Goal: Task Accomplishment & Management: Complete application form

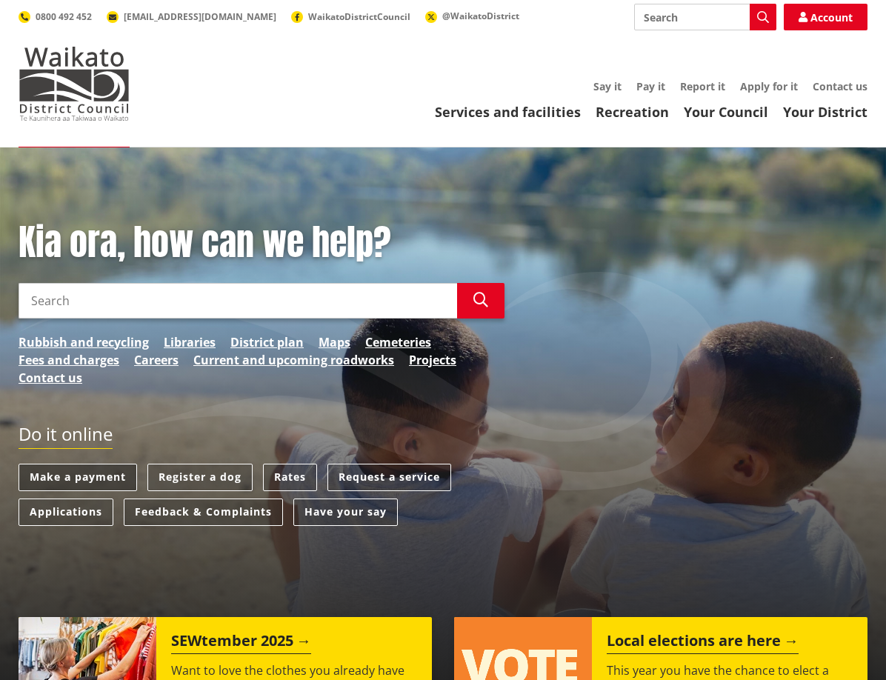
scroll to position [41, 0]
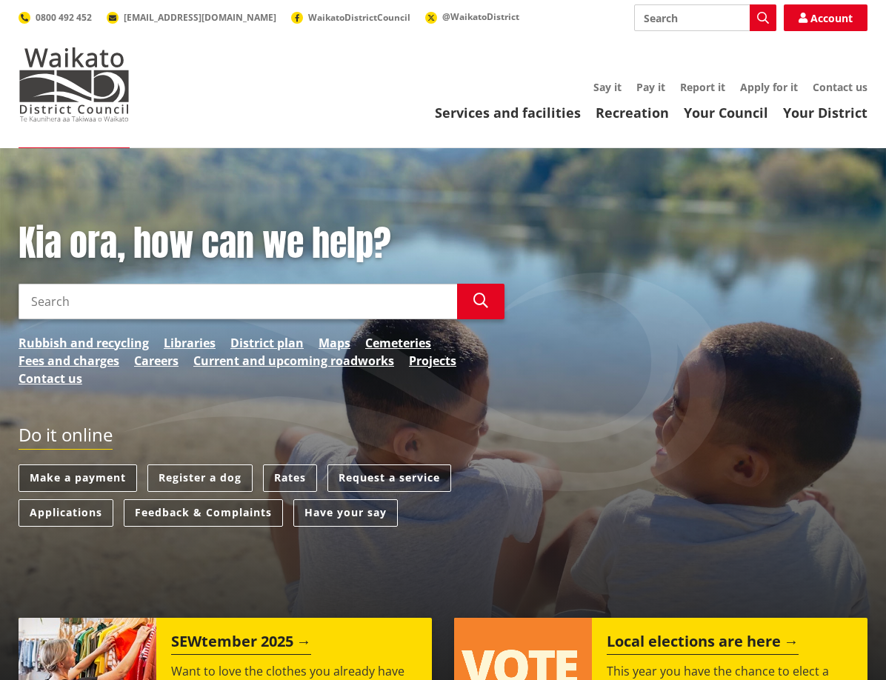
click at [91, 470] on link "Make a payment" at bounding box center [78, 478] width 119 height 27
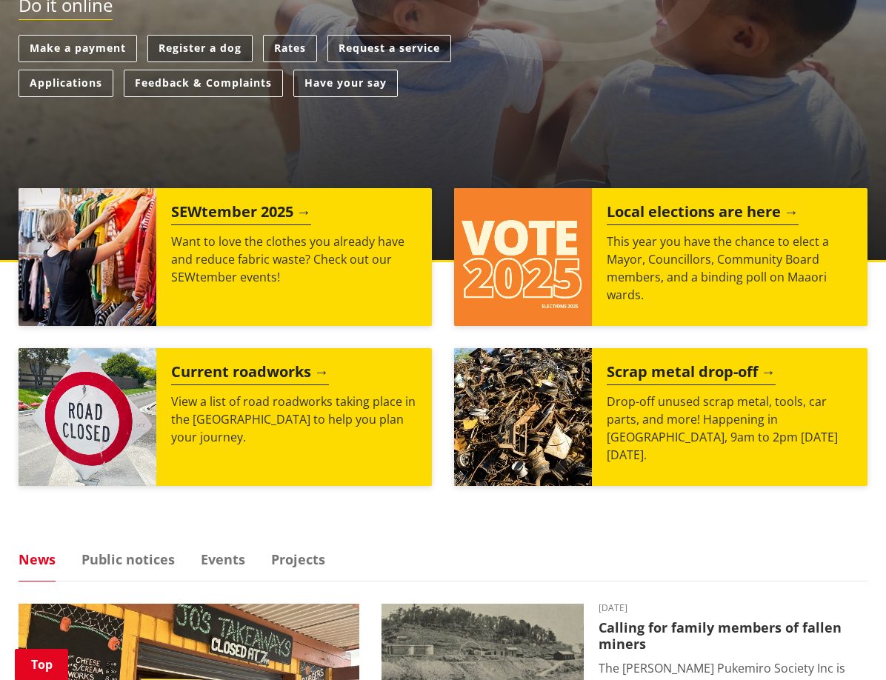
scroll to position [470, 0]
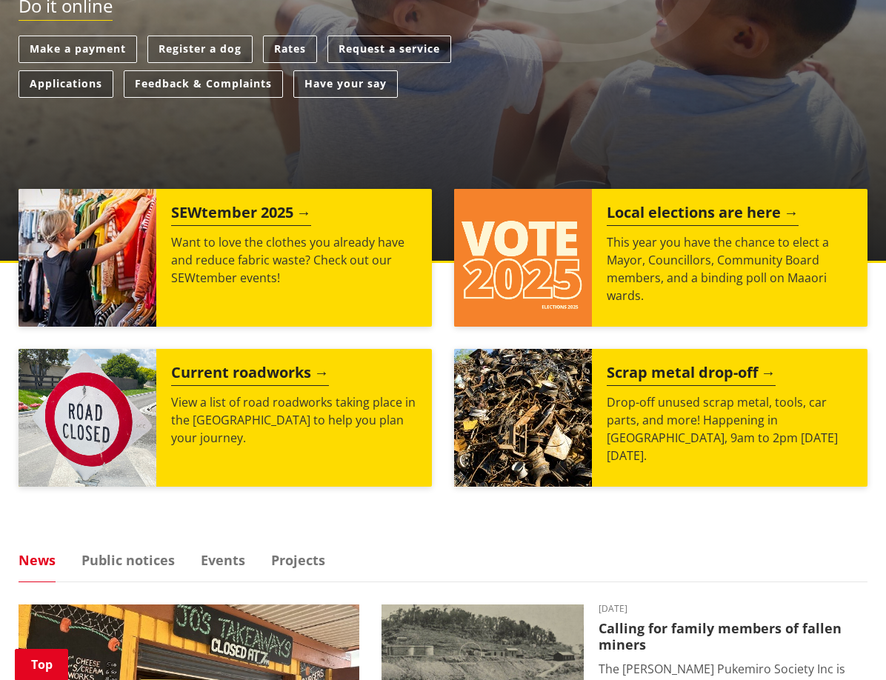
click at [76, 90] on link "Applications" at bounding box center [66, 83] width 95 height 27
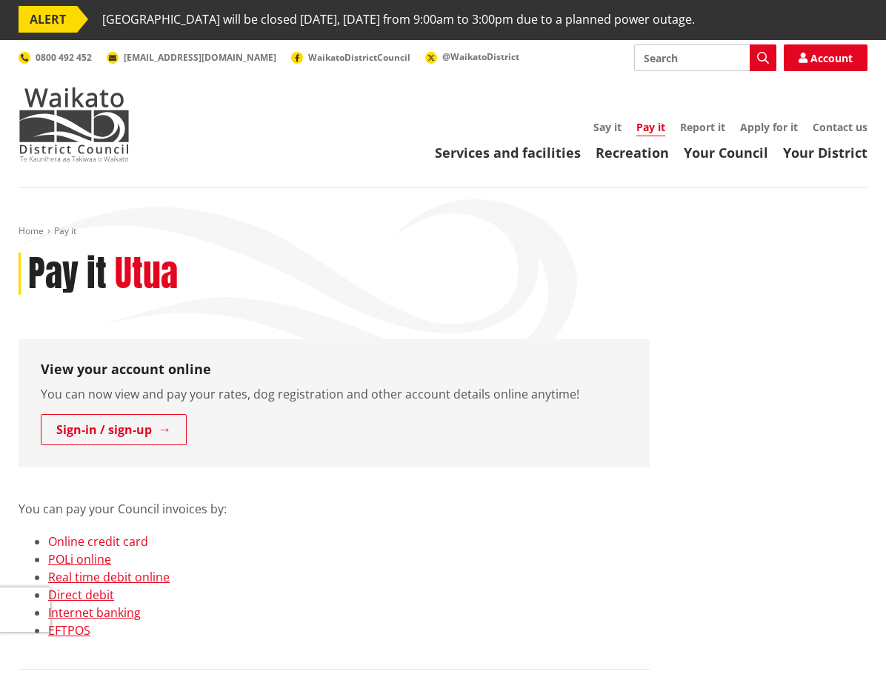
click at [136, 544] on link "Online credit card" at bounding box center [98, 541] width 100 height 16
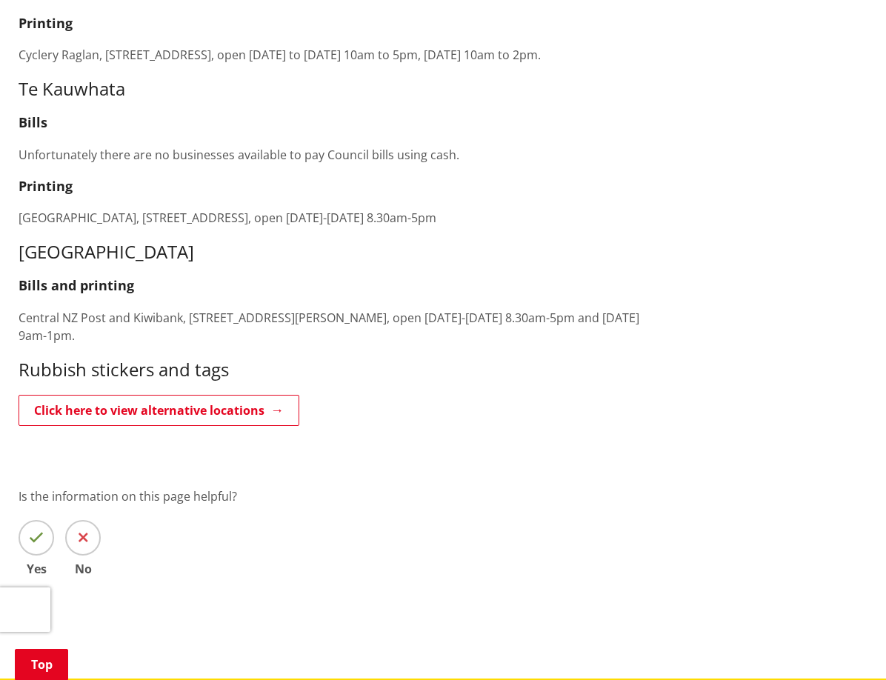
scroll to position [3022, 0]
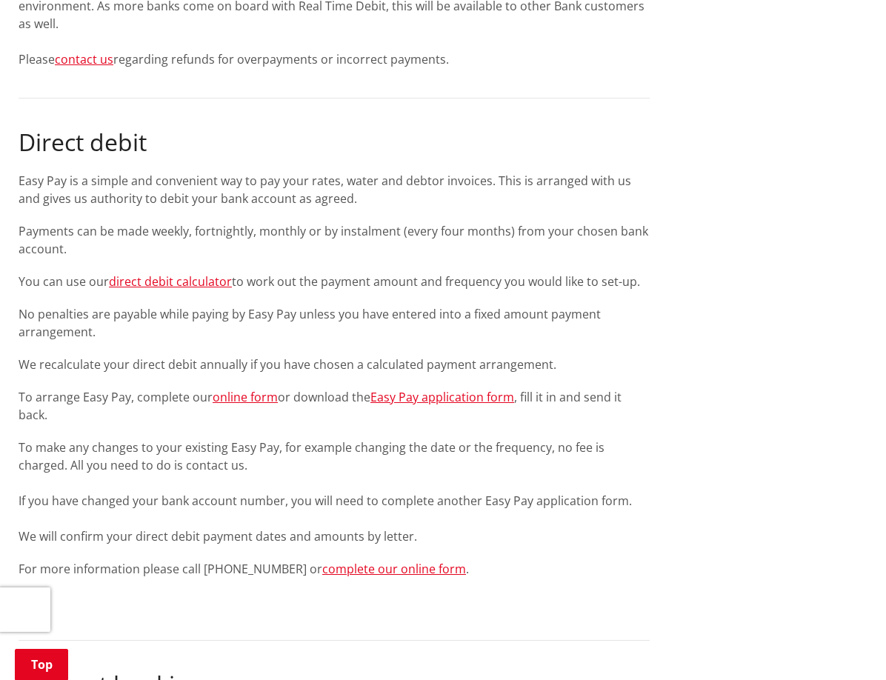
scroll to position [1572, 0]
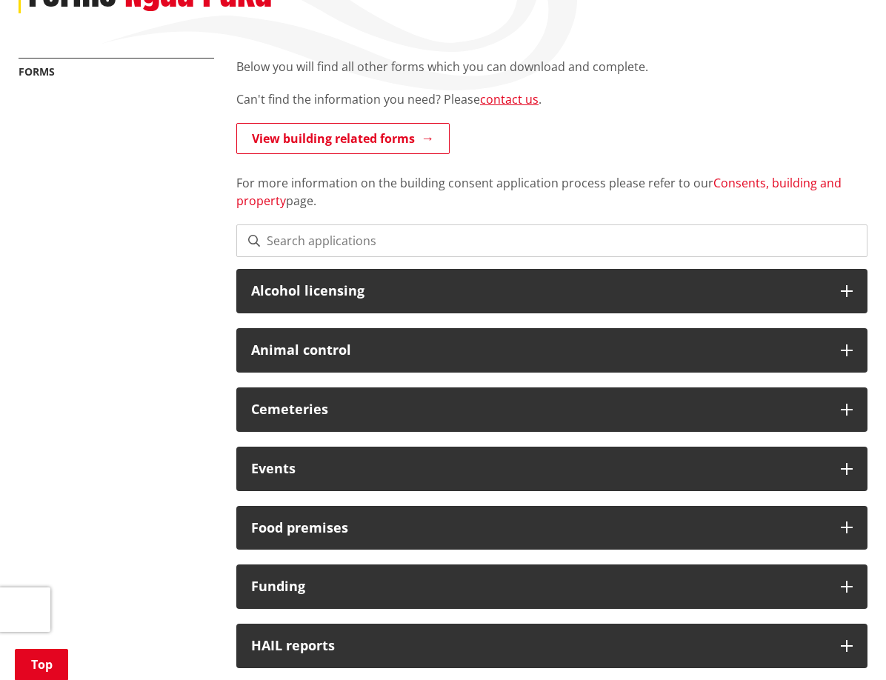
scroll to position [284, 0]
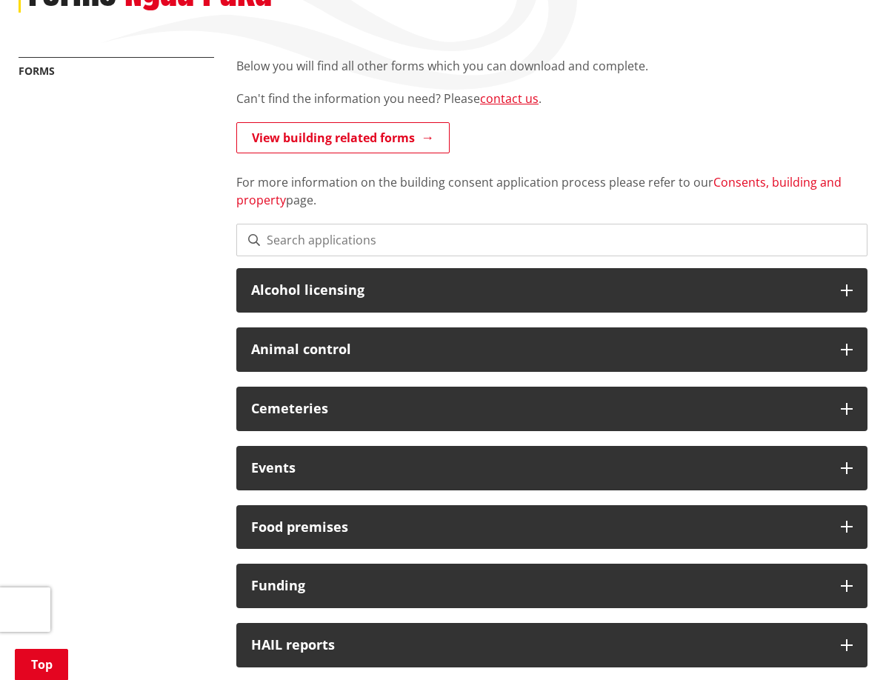
click at [757, 186] on link "Consents, building and property" at bounding box center [538, 191] width 605 height 34
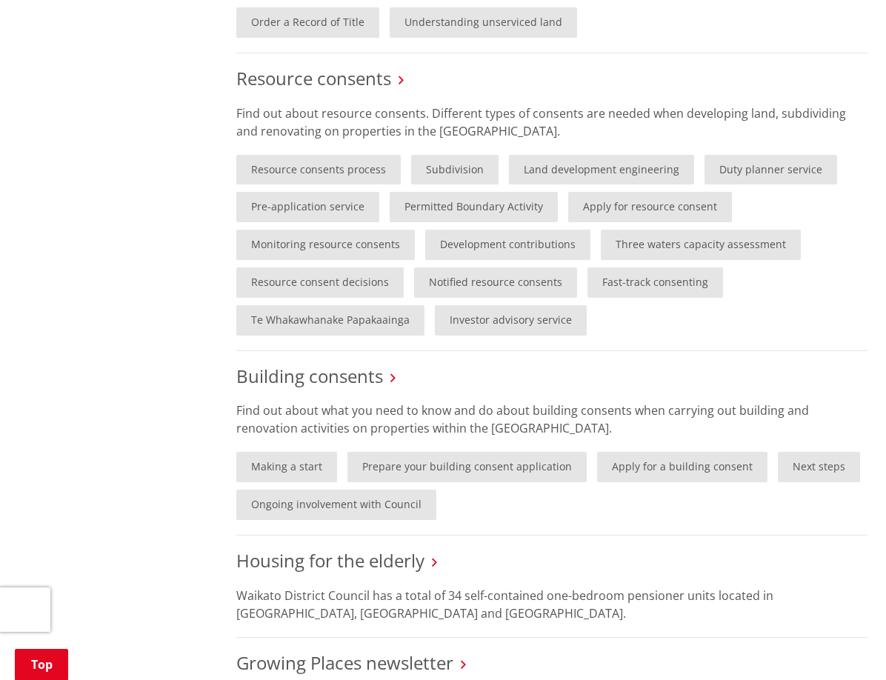
scroll to position [915, 0]
click at [659, 474] on link "Apply for a building consent" at bounding box center [682, 466] width 170 height 30
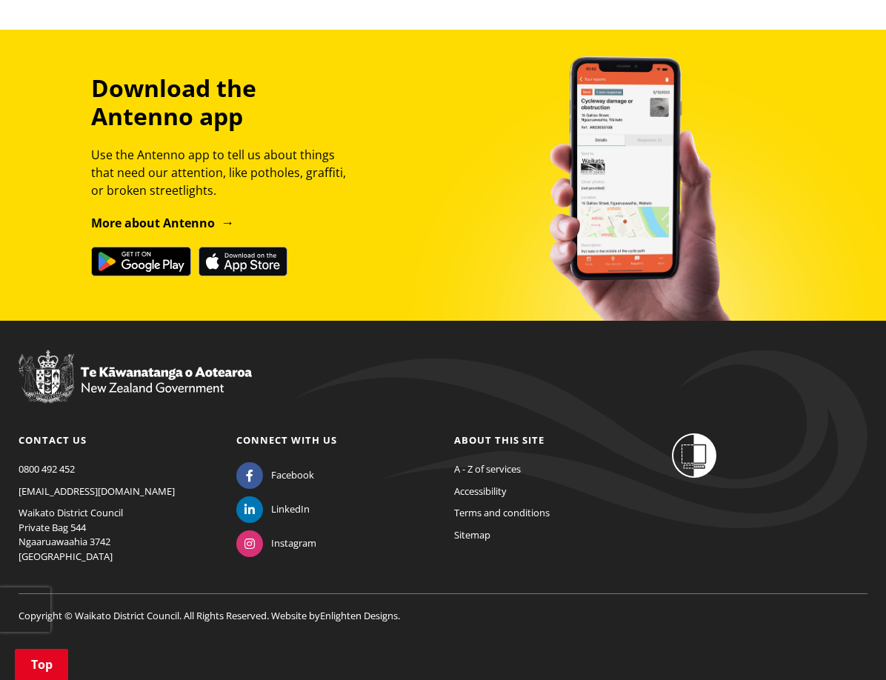
scroll to position [1316, 0]
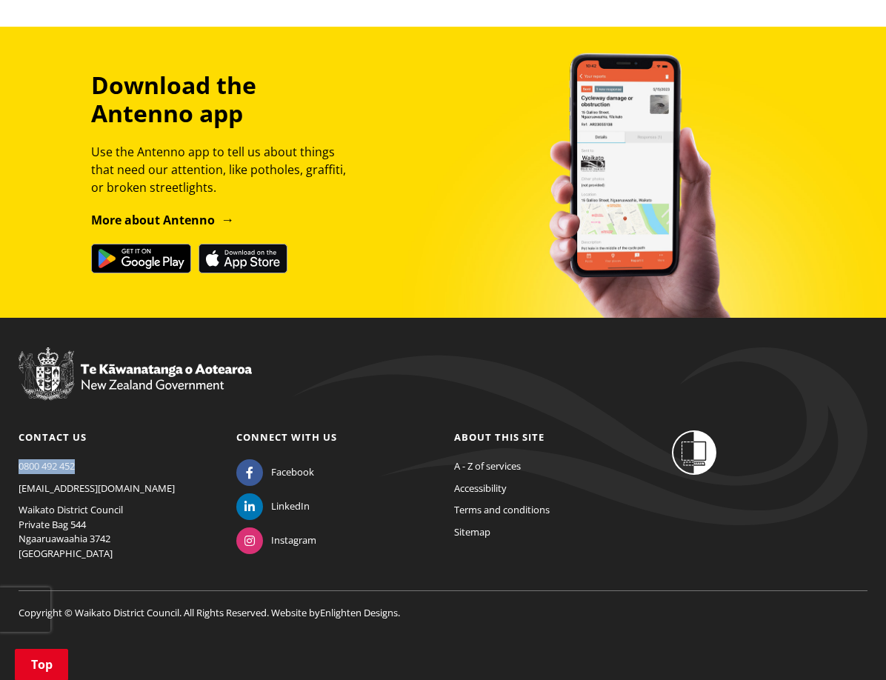
drag, startPoint x: 80, startPoint y: 467, endPoint x: 20, endPoint y: 468, distance: 60.0
click at [20, 468] on p "0800 492 452" at bounding box center [117, 466] width 196 height 15
copy link "0800 492 452"
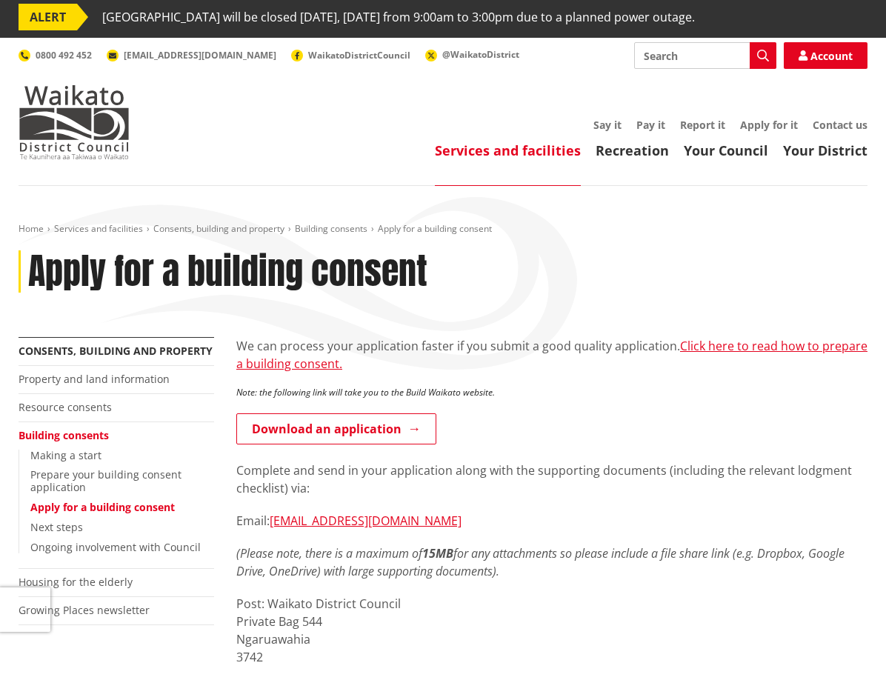
scroll to position [0, 0]
